Goal: Task Accomplishment & Management: Manage account settings

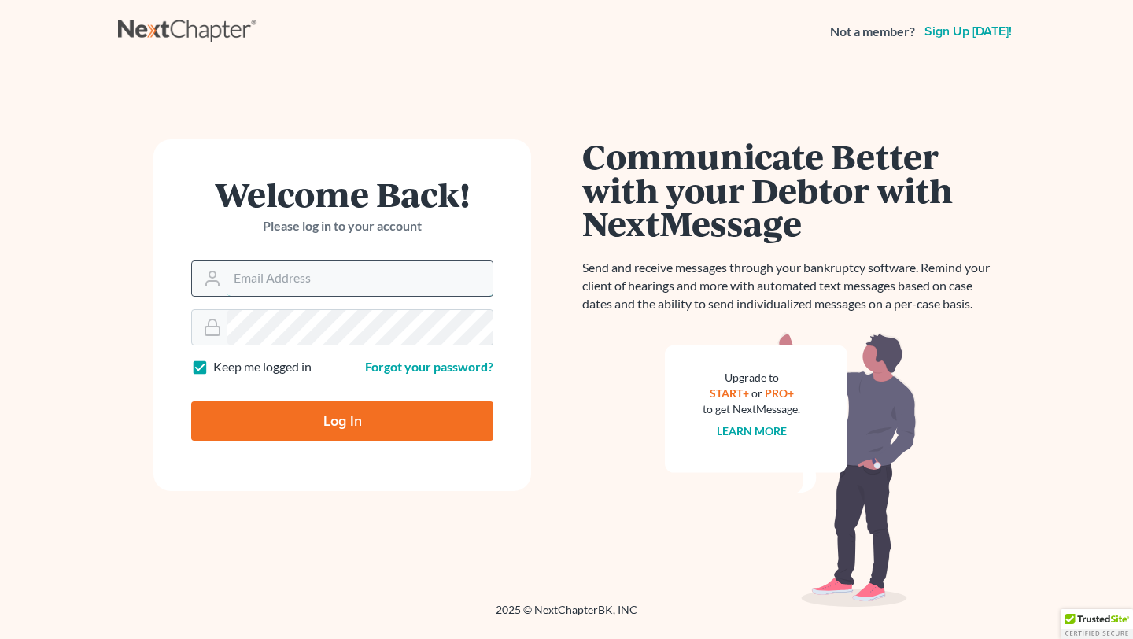
click at [280, 275] on input "Email Address" at bounding box center [359, 278] width 265 height 35
type input "hlborsa@aol.com"
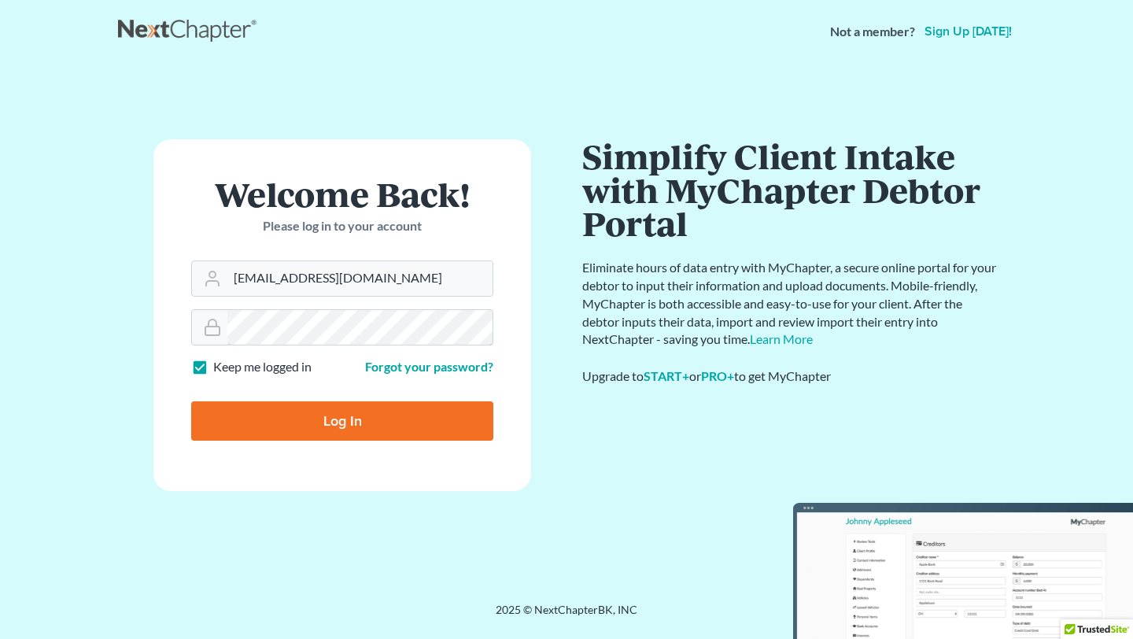
click at [191, 401] on input "Log In" at bounding box center [342, 420] width 302 height 39
type input "Thinking..."
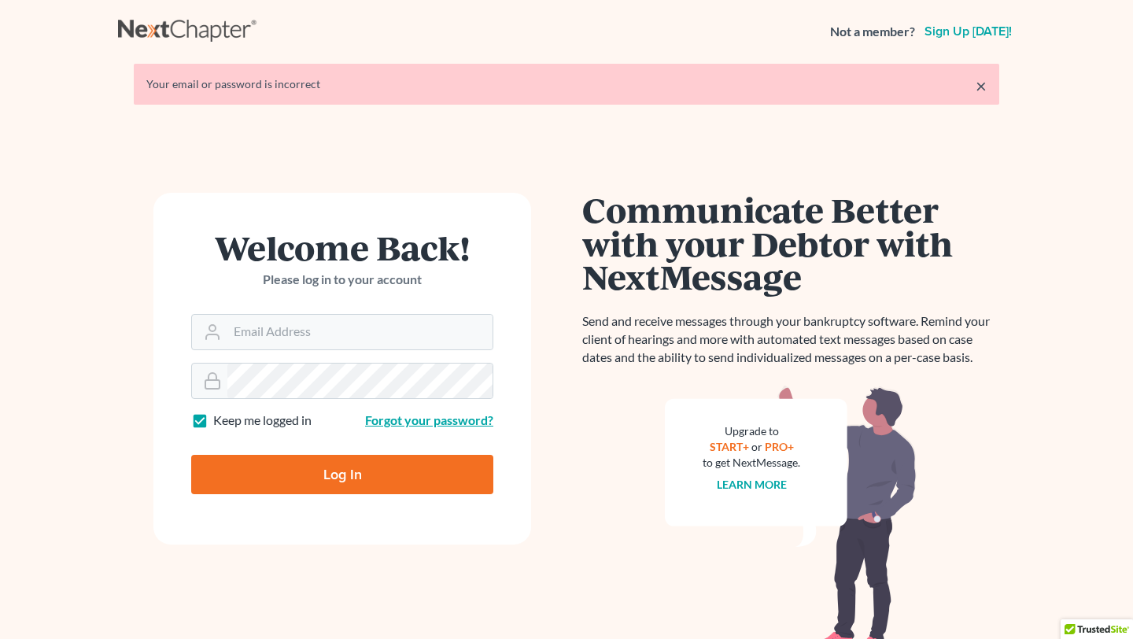
click at [453, 424] on link "Forgot your password?" at bounding box center [429, 419] width 128 height 15
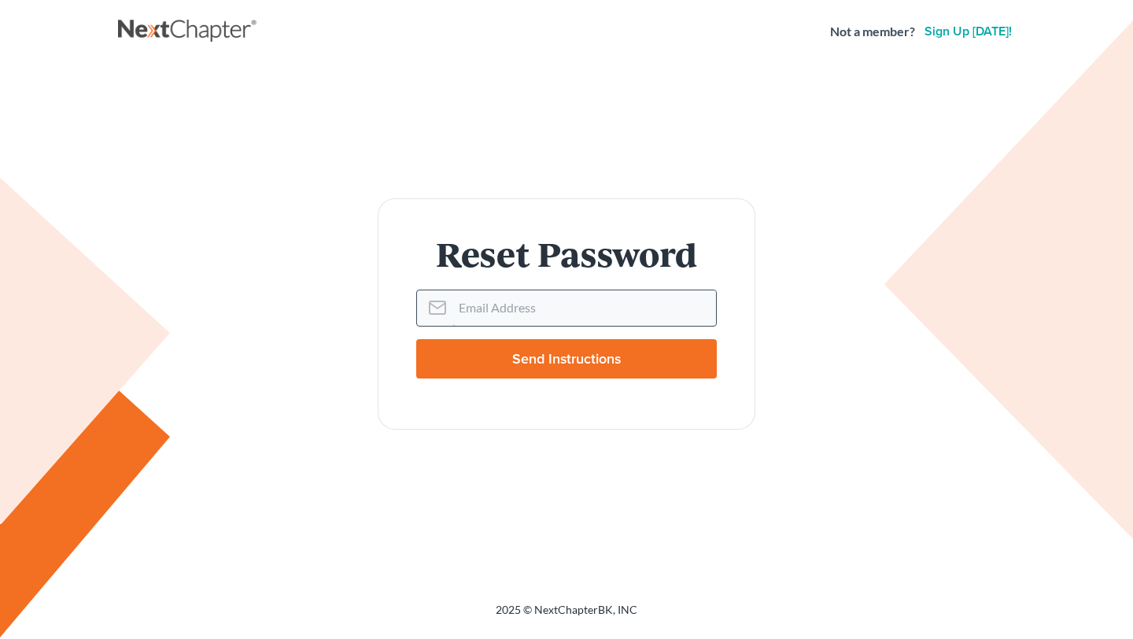
click at [480, 304] on input "Email Address" at bounding box center [585, 307] width 264 height 35
type input "hlborsa@aol.com"
click at [506, 358] on input "Send Instructions" at bounding box center [566, 358] width 301 height 39
